Goal: Task Accomplishment & Management: Manage account settings

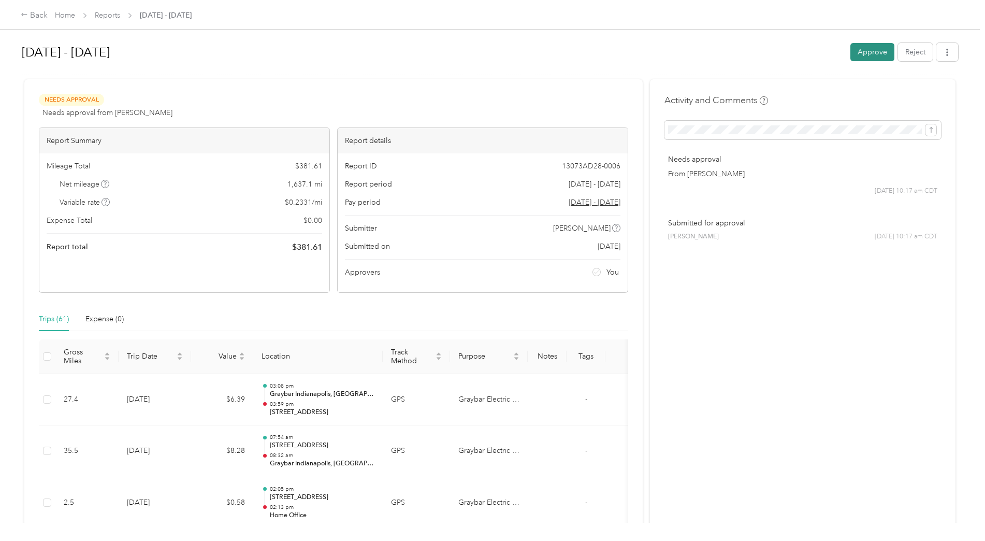
click at [864, 55] on button "Approve" at bounding box center [872, 52] width 44 height 18
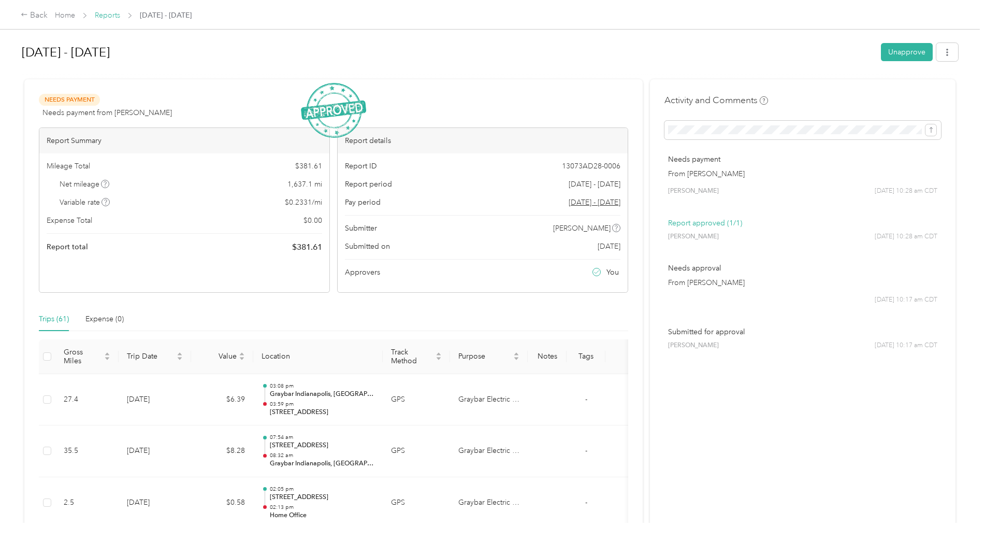
click at [104, 16] on link "Reports" at bounding box center [107, 15] width 25 height 9
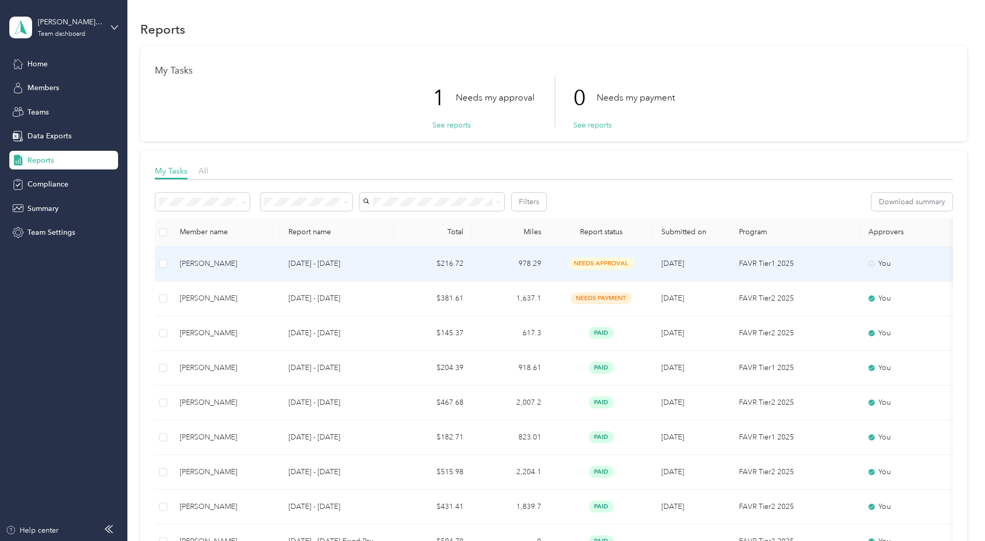
click at [607, 267] on span "needs approval" at bounding box center [601, 263] width 65 height 12
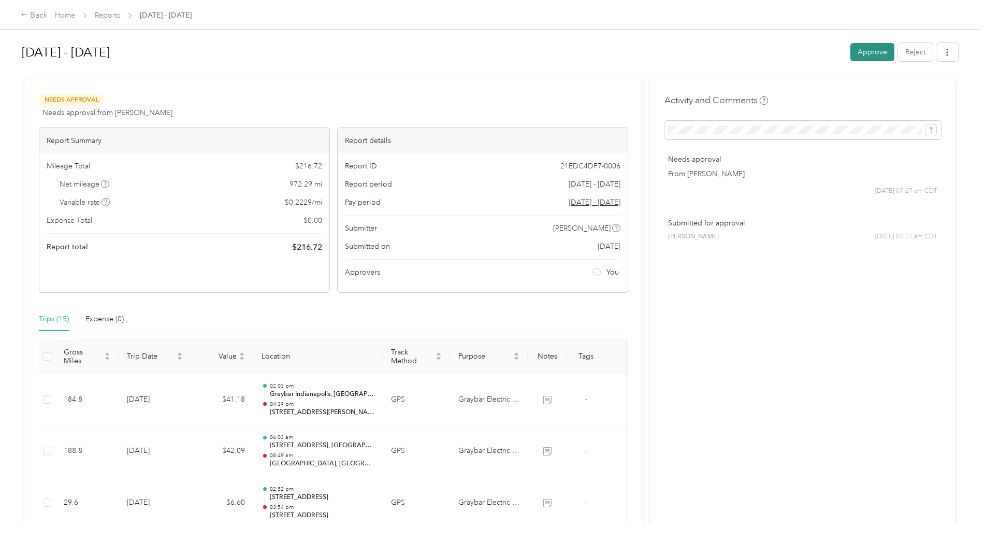
click at [863, 50] on button "Approve" at bounding box center [872, 52] width 44 height 18
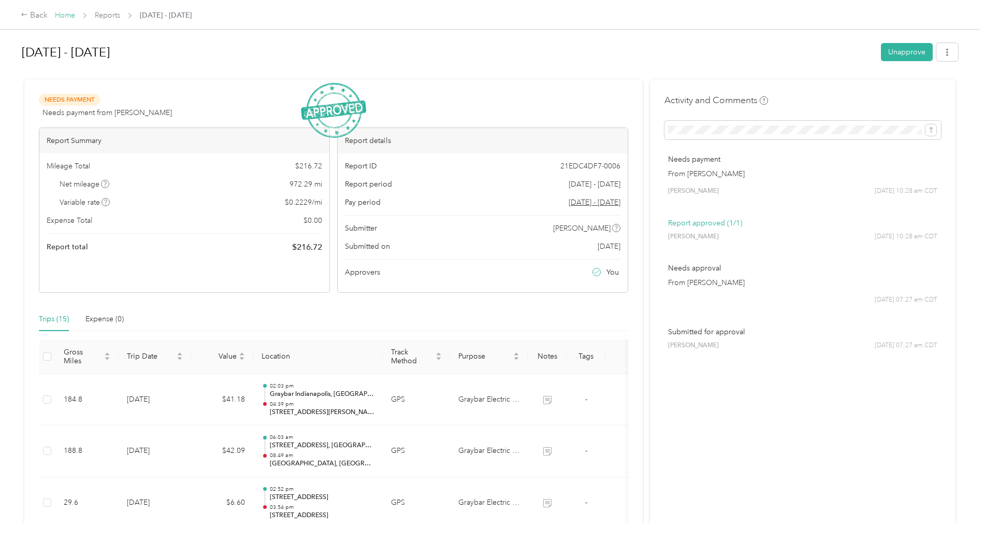
click at [68, 11] on link "Home" at bounding box center [65, 15] width 20 height 9
